Goal: Task Accomplishment & Management: Manage account settings

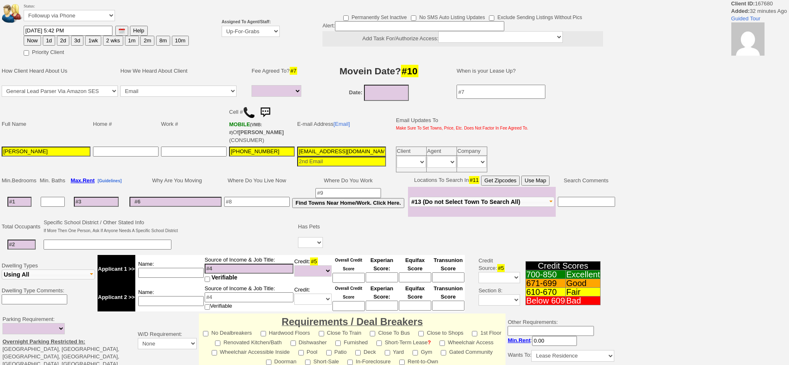
select select
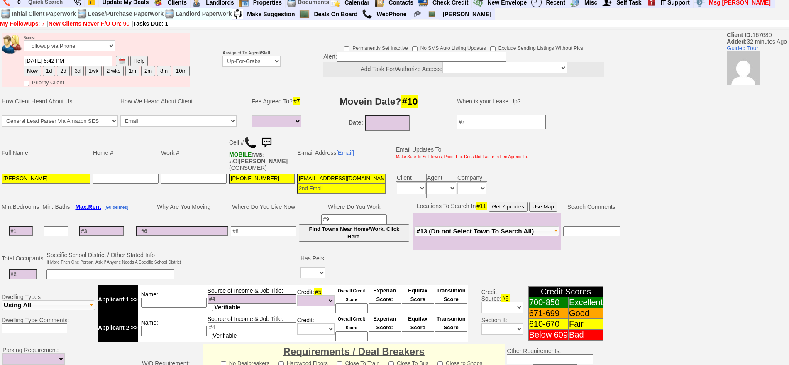
scroll to position [39, 0]
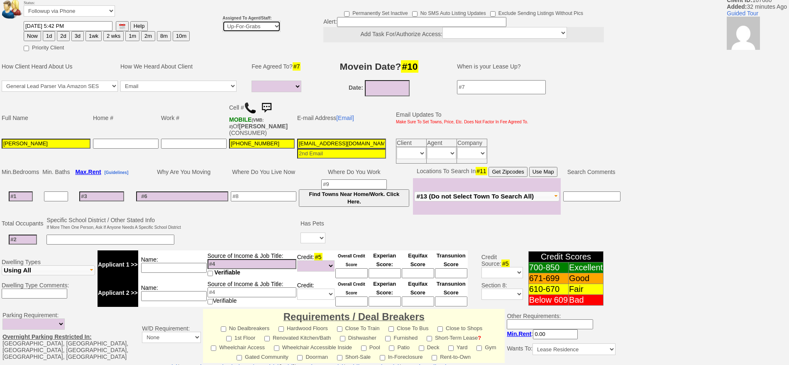
click at [265, 23] on select "Up-For-Grabs ***** STAFF ***** Bob Bruno 914-419-3579 Cristy Liberto 914-486-10…" at bounding box center [252, 26] width 58 height 11
select select "148"
click at [223, 21] on select "Up-For-Grabs ***** STAFF ***** Bob Bruno 914-419-3579 Cristy Liberto 914-486-10…" at bounding box center [252, 26] width 58 height 11
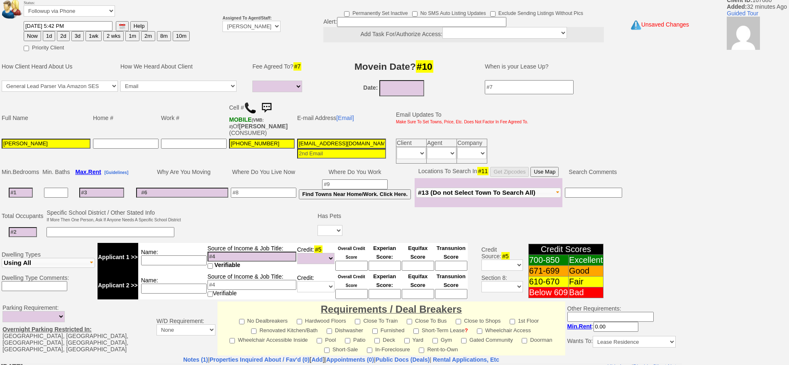
click at [46, 32] on button "1d" at bounding box center [49, 36] width 12 height 10
type input "09/04/2025 06:15 PM"
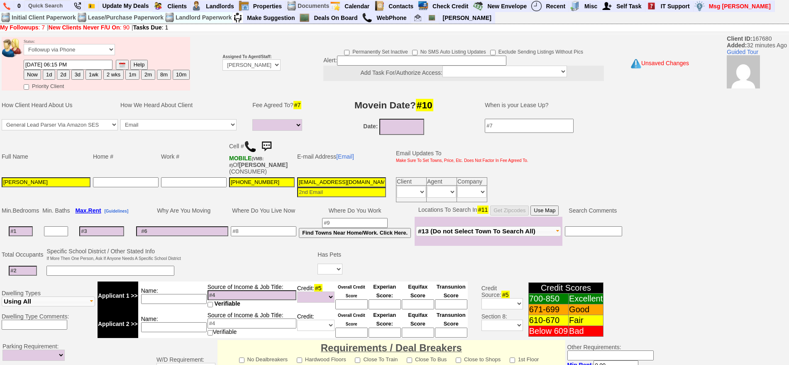
scroll to position [233, 0]
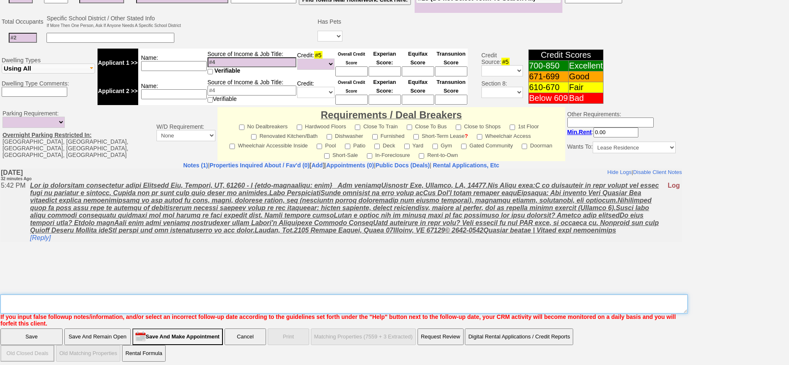
click at [571, 301] on textarea "Insert New Note Here" at bounding box center [344, 303] width 688 height 19
type textarea "f"
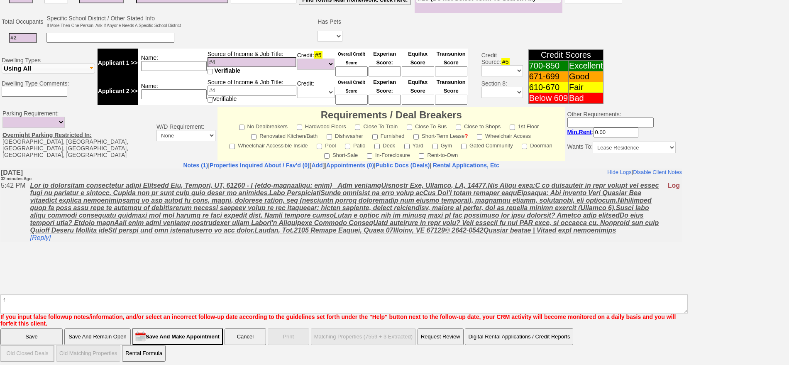
click input "Save" at bounding box center [31, 336] width 62 height 17
